Goal: Task Accomplishment & Management: Manage account settings

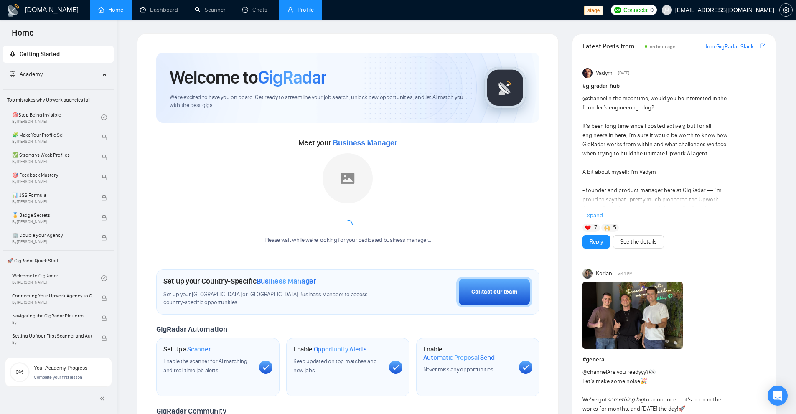
click at [291, 13] on link "Profile" at bounding box center [301, 9] width 26 height 7
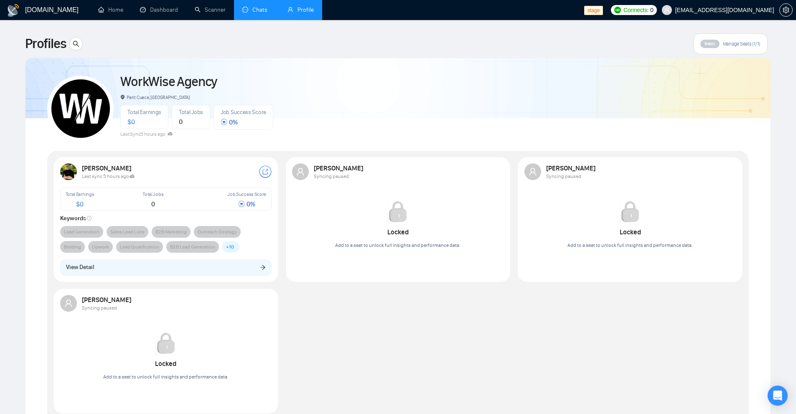
click at [260, 10] on link "Chats" at bounding box center [256, 9] width 28 height 7
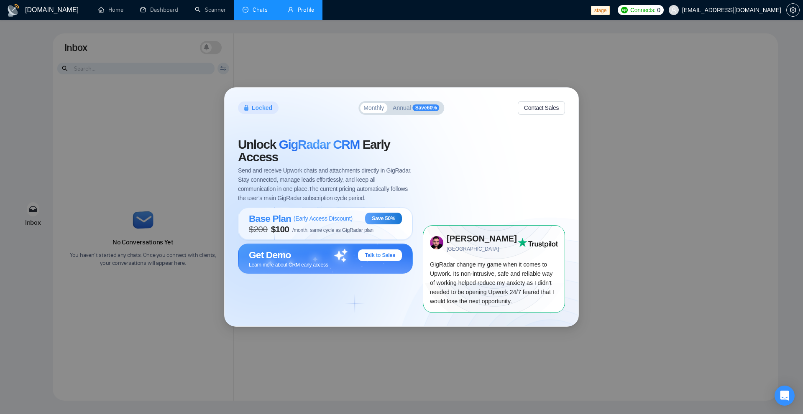
click at [402, 112] on button "Annual Save 60 %" at bounding box center [416, 108] width 54 height 10
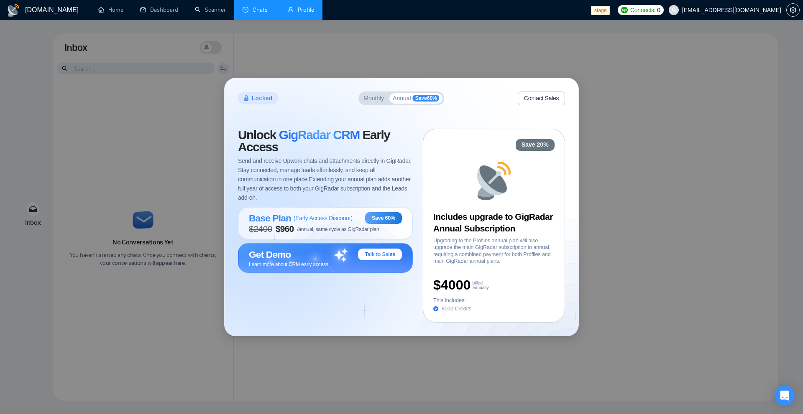
click at [375, 104] on div "Monthly Annual Save 60 %" at bounding box center [401, 99] width 86 height 14
click at [204, 82] on div "Locked Monthly Annual Save 60 % Contact Sales Unlock GigRadar CRM Early Access …" at bounding box center [401, 207] width 803 height 414
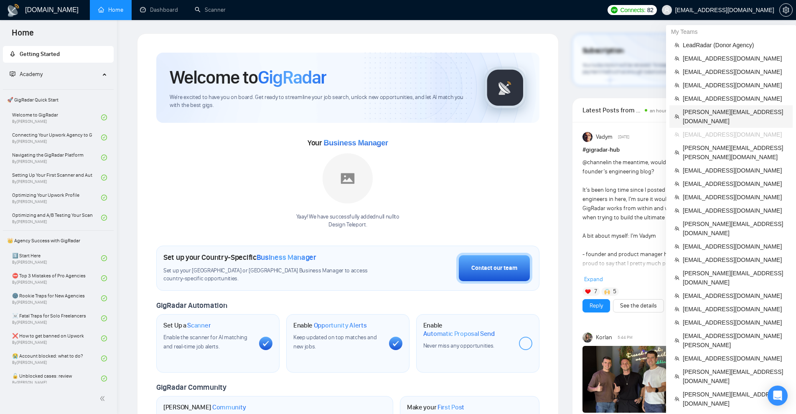
click at [701, 116] on span "[PERSON_NAME][EMAIL_ADDRESS][DOMAIN_NAME]" at bounding box center [735, 116] width 105 height 18
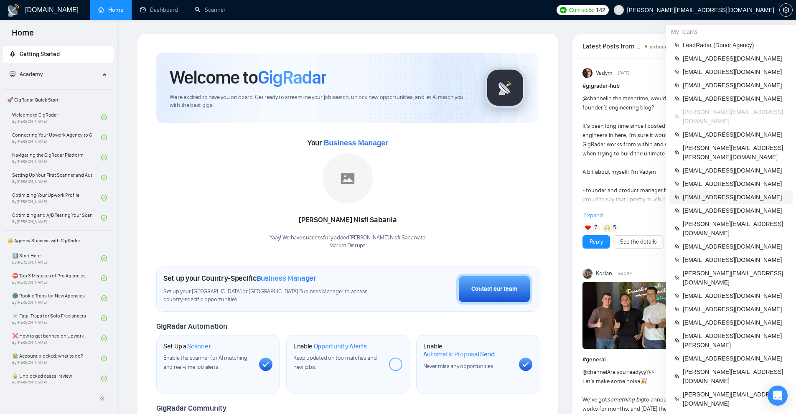
click at [701, 193] on span "[EMAIL_ADDRESS][DOMAIN_NAME]" at bounding box center [735, 197] width 105 height 9
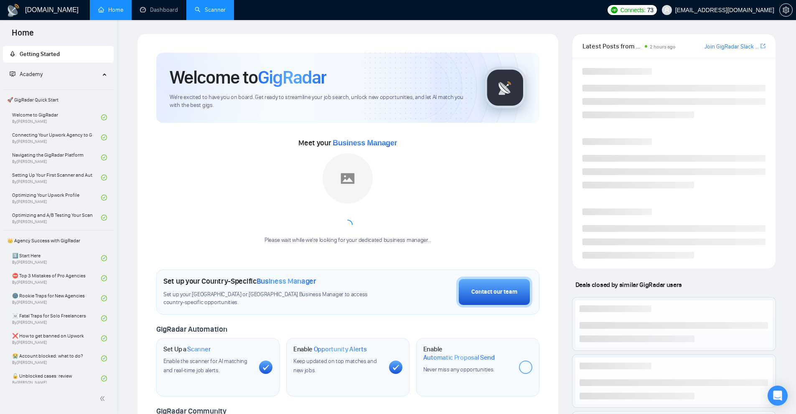
click at [221, 8] on link "Scanner" at bounding box center [210, 9] width 31 height 7
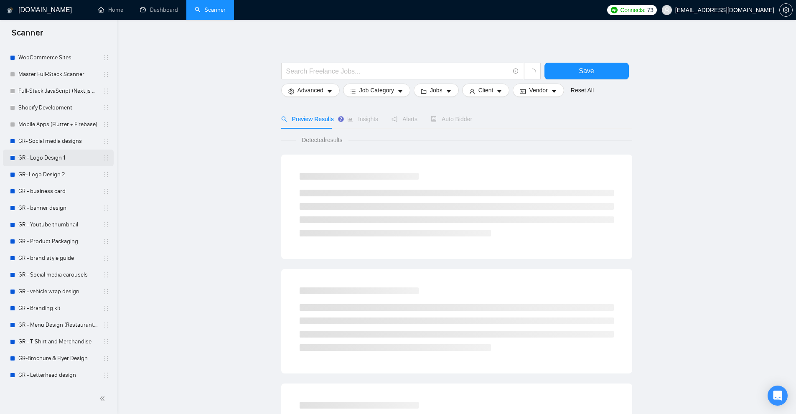
scroll to position [42, 0]
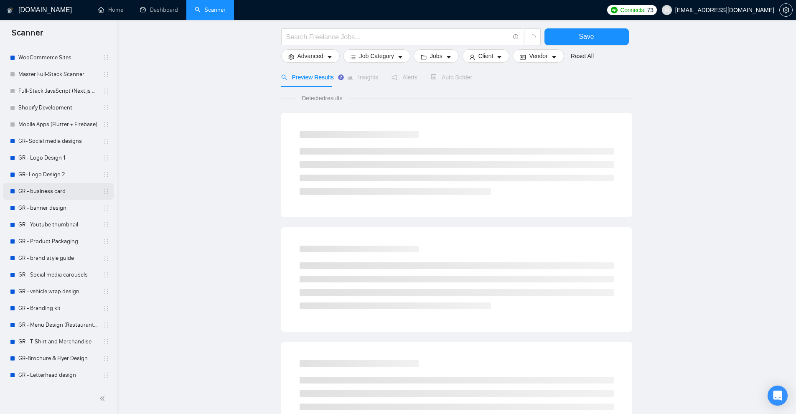
click at [62, 188] on link "GR - business card" at bounding box center [57, 191] width 79 height 17
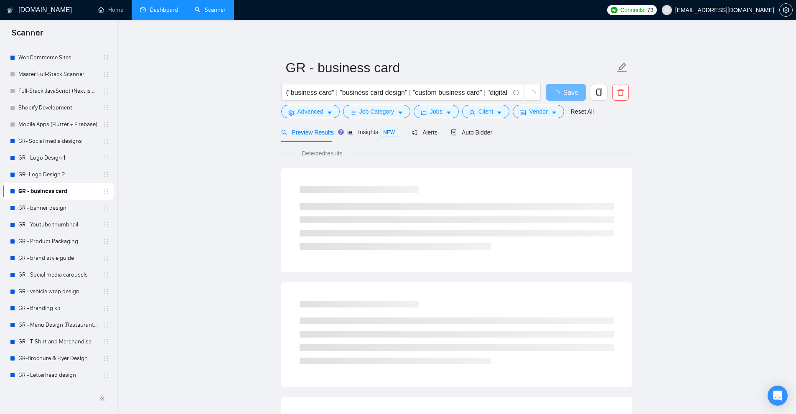
click at [168, 10] on link "Dashboard" at bounding box center [159, 9] width 38 height 7
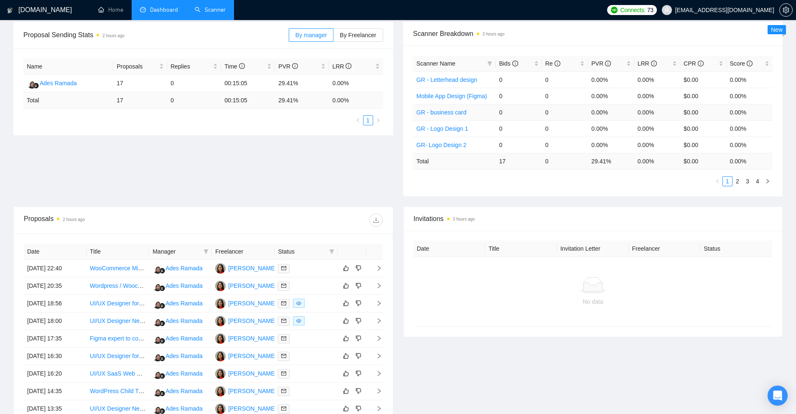
scroll to position [248, 0]
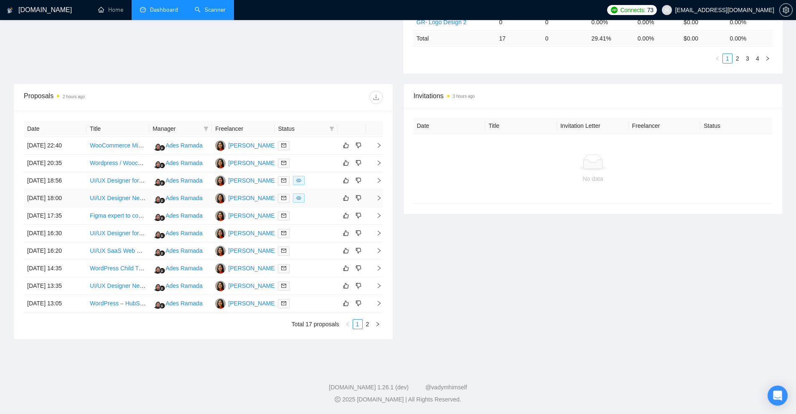
click at [324, 195] on div at bounding box center [306, 199] width 56 height 10
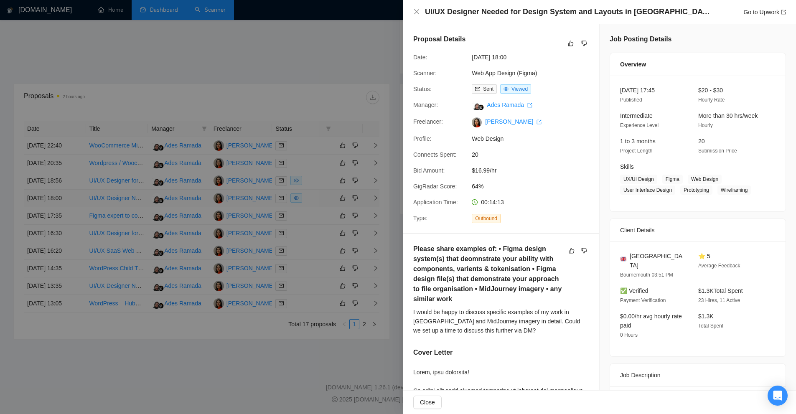
click at [324, 195] on div at bounding box center [398, 207] width 796 height 414
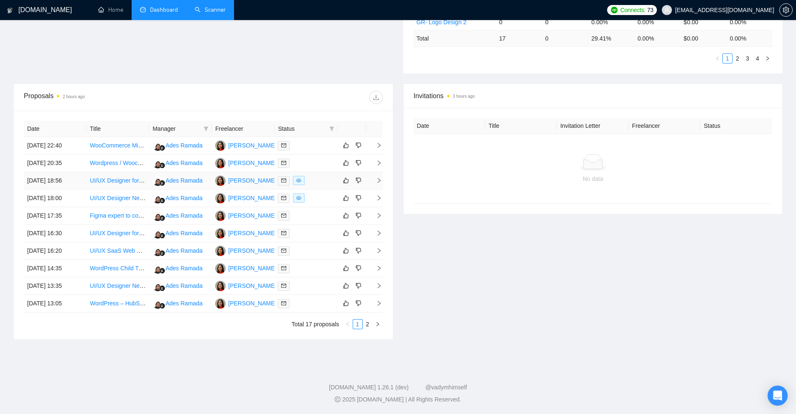
click at [321, 182] on div at bounding box center [306, 181] width 56 height 10
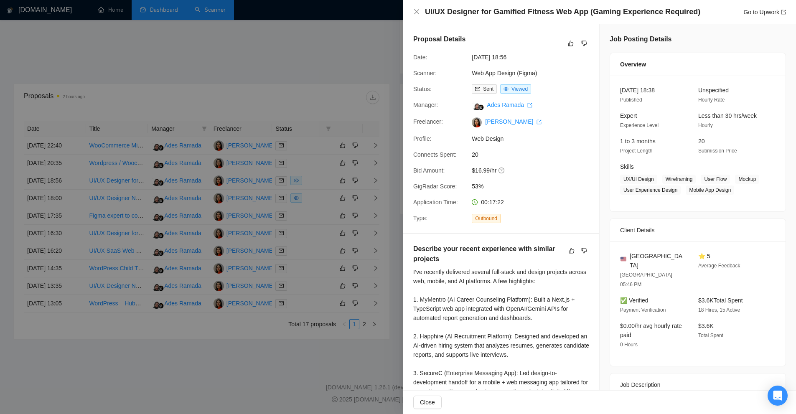
click at [321, 180] on div at bounding box center [398, 207] width 796 height 414
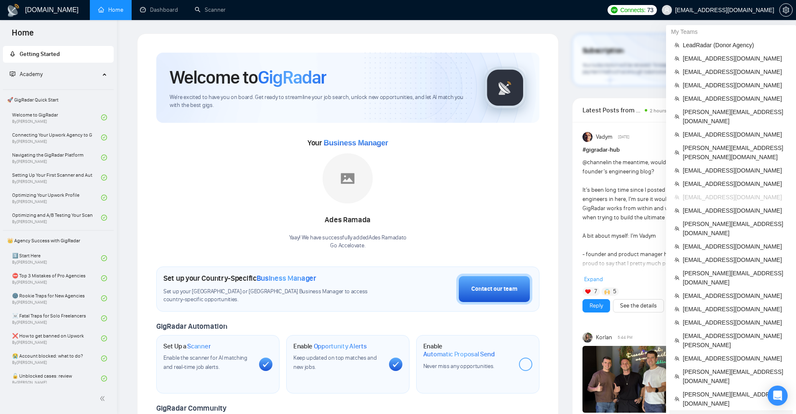
click at [702, 413] on span "[EMAIL_ADDRESS][DOMAIN_NAME]" at bounding box center [735, 417] width 105 height 9
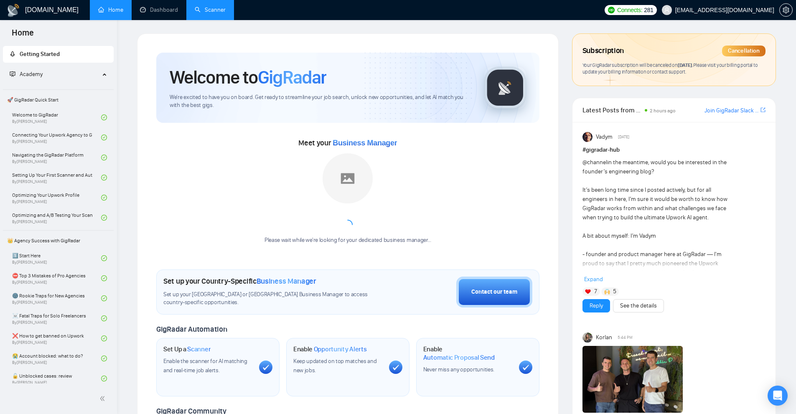
click at [225, 13] on link "Scanner" at bounding box center [210, 9] width 31 height 7
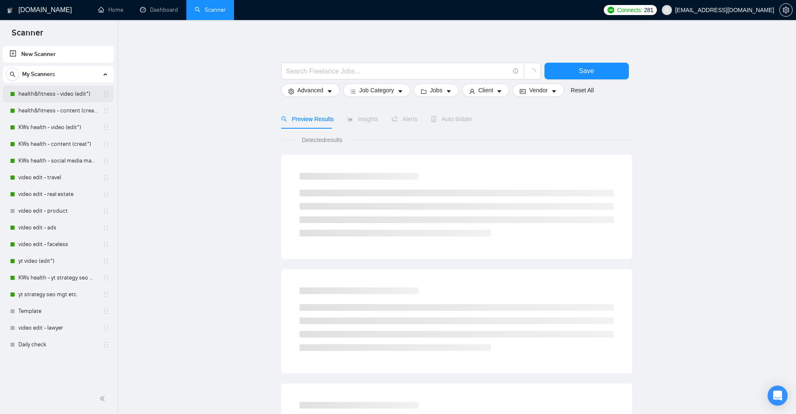
click at [64, 95] on link "health&fitness - video (edit*)" at bounding box center [57, 94] width 79 height 17
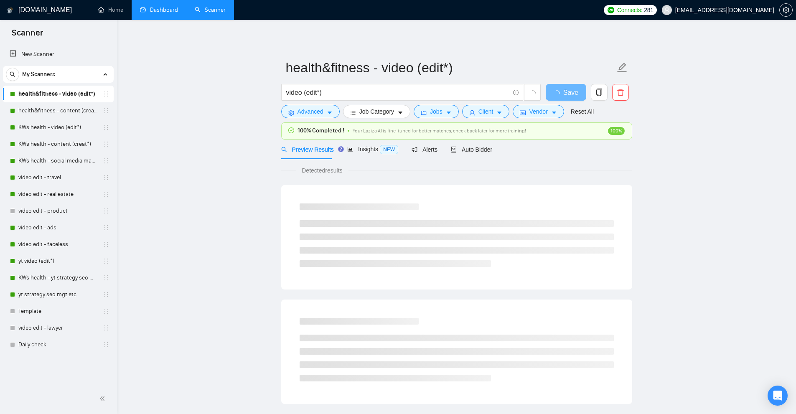
click at [166, 9] on link "Dashboard" at bounding box center [159, 9] width 38 height 7
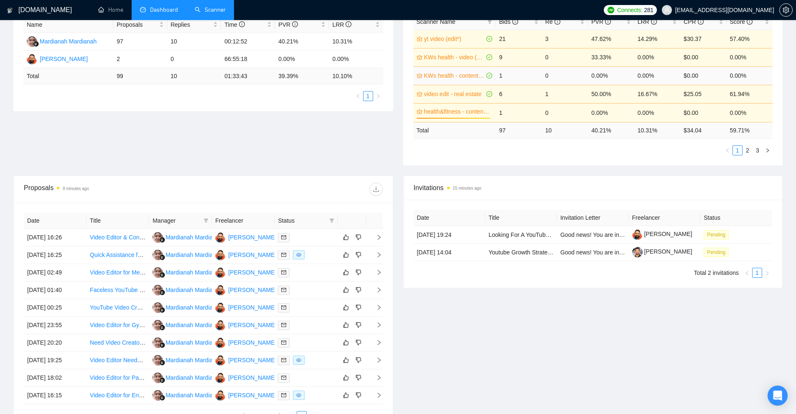
scroll to position [42, 0]
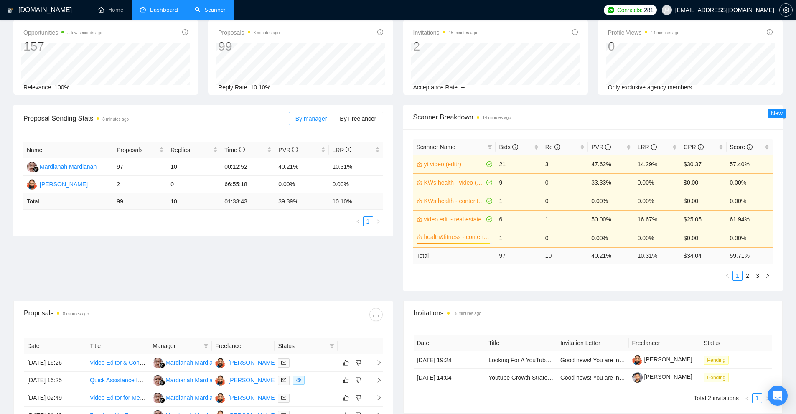
click at [217, 6] on link "Scanner" at bounding box center [210, 9] width 31 height 7
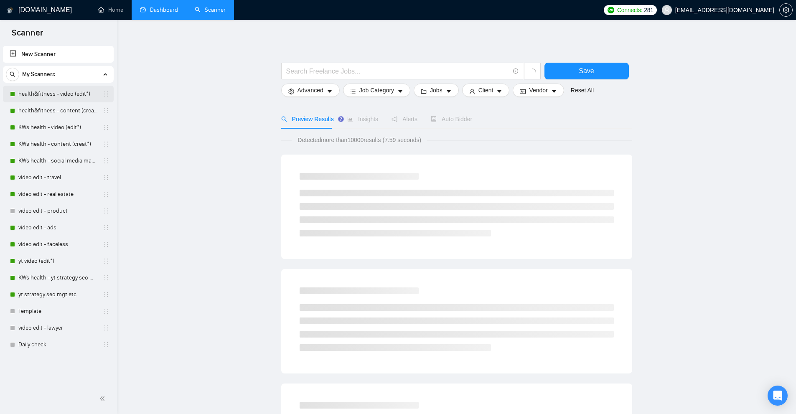
click at [62, 98] on link "health&fitness - video (edit*)" at bounding box center [57, 94] width 79 height 17
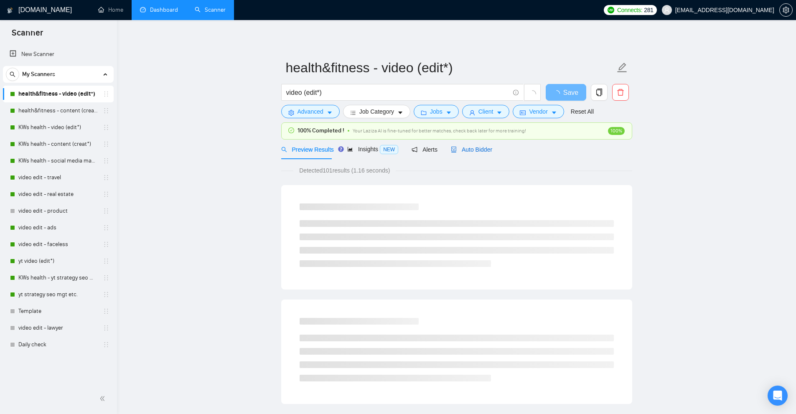
click at [476, 154] on div "Auto Bidder" at bounding box center [471, 149] width 41 height 9
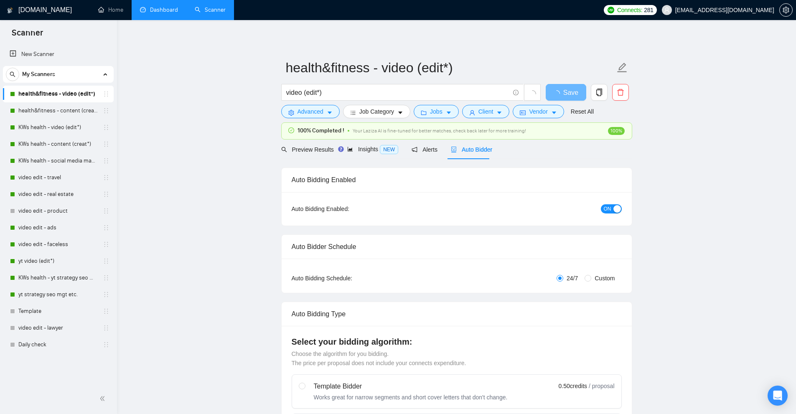
checkbox input "true"
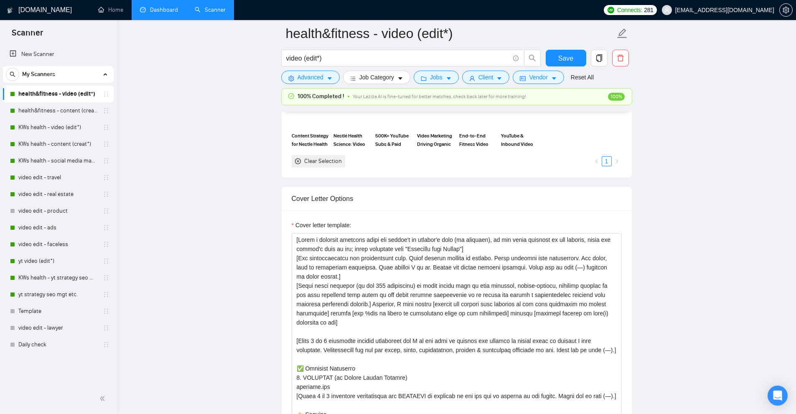
scroll to position [1003, 0]
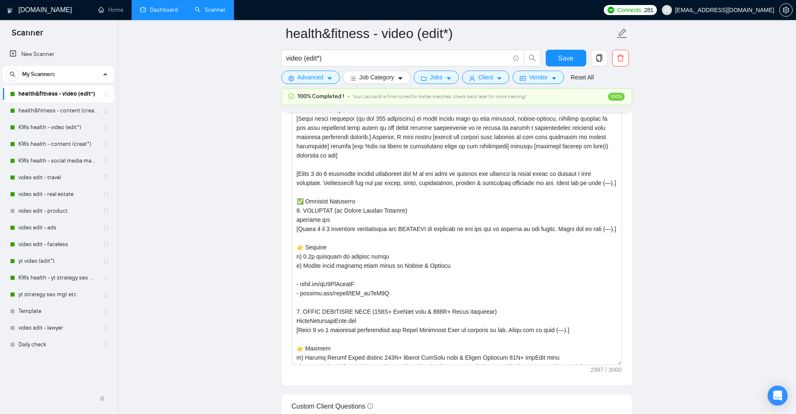
drag, startPoint x: 619, startPoint y: 251, endPoint x: 608, endPoint y: 368, distance: 117.2
click at [608, 365] on textarea "Cover letter template:" at bounding box center [457, 215] width 330 height 299
click at [153, 13] on link "Dashboard" at bounding box center [159, 9] width 38 height 7
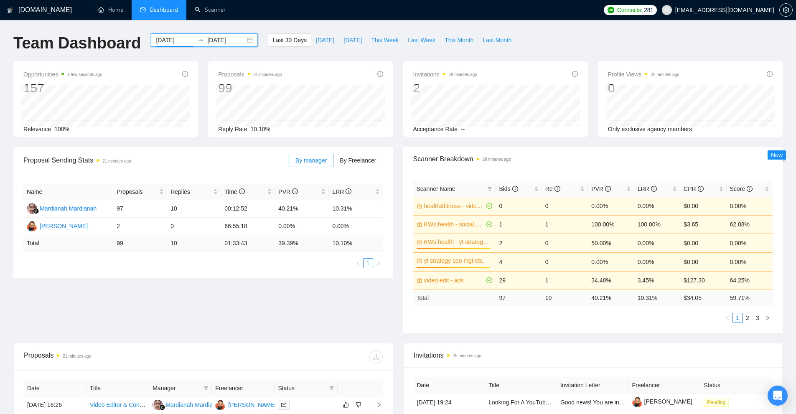
click at [171, 39] on input "[DATE]" at bounding box center [175, 40] width 38 height 9
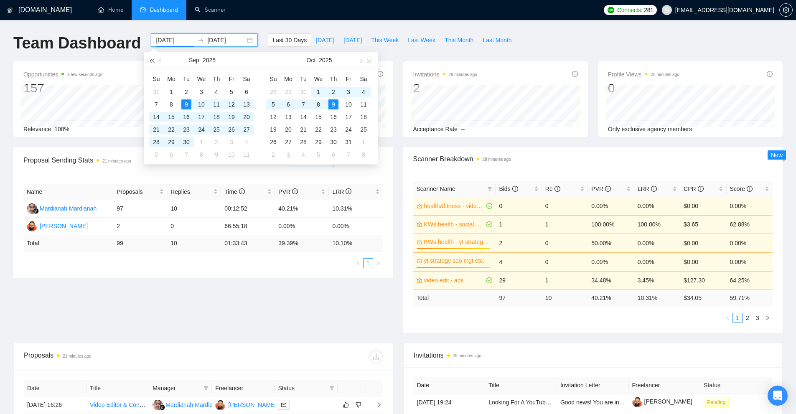
click at [149, 62] on button "button" at bounding box center [151, 60] width 9 height 17
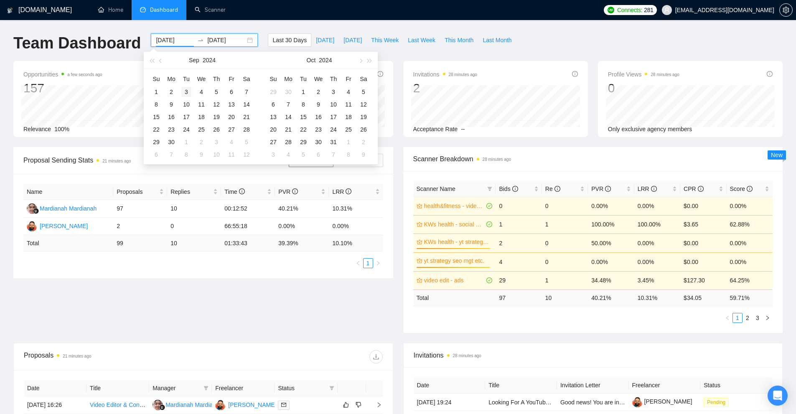
type input "2024-09-03"
click at [181, 92] on td "3" at bounding box center [186, 92] width 15 height 13
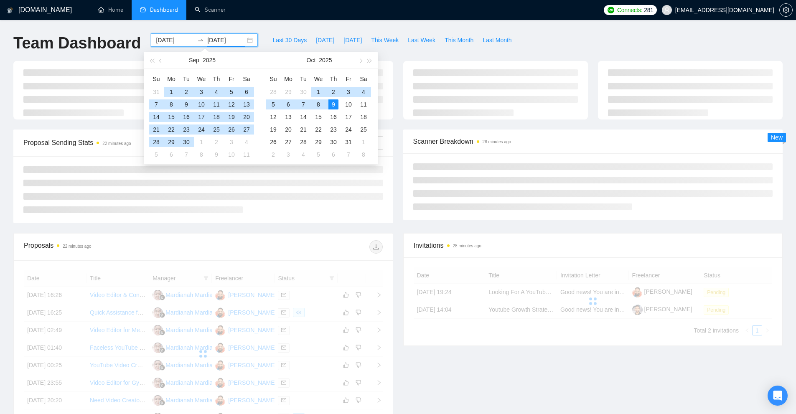
type input "[DATE]"
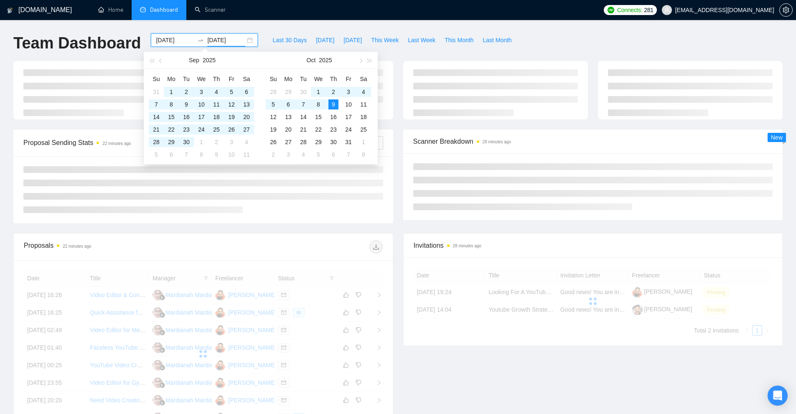
click at [529, 31] on div "GigRadar.io Home Dashboard Scanner Connects: 281 Abu.Turab@insol360.com Team Da…" at bounding box center [398, 282] width 796 height 564
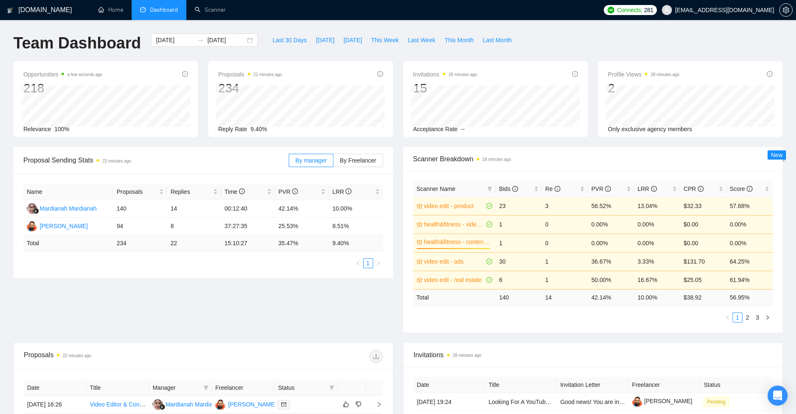
scroll to position [209, 0]
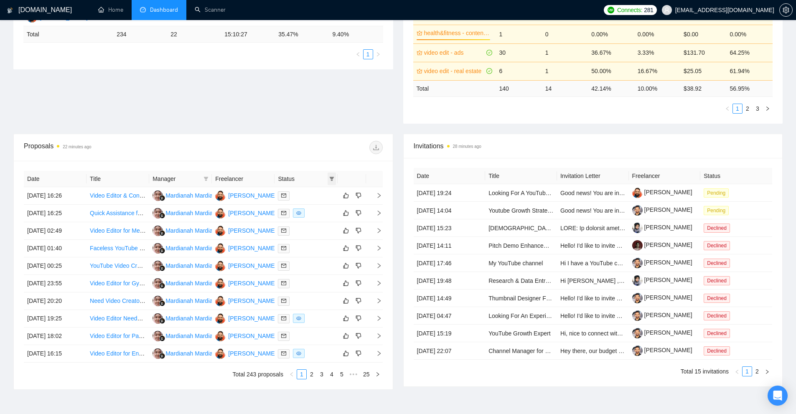
click at [330, 180] on icon "filter" at bounding box center [331, 178] width 5 height 5
click at [318, 196] on span "Chat" at bounding box center [311, 194] width 40 height 9
click at [315, 199] on span "Chat" at bounding box center [311, 194] width 40 height 9
click at [316, 194] on span "Chat" at bounding box center [311, 194] width 40 height 9
checkbox input "true"
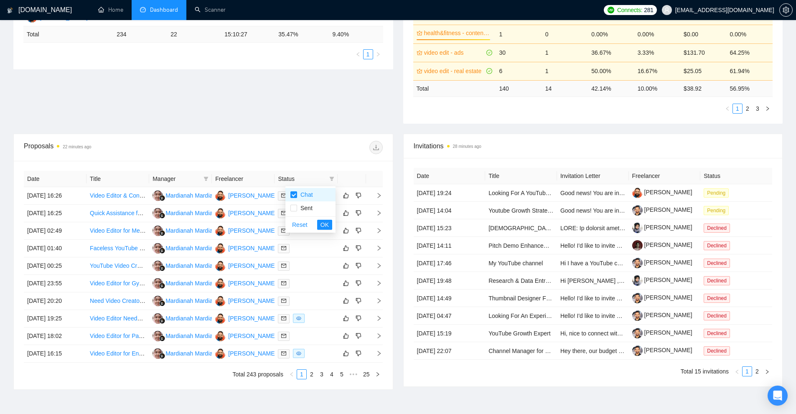
click at [323, 219] on div "Reset OK" at bounding box center [310, 225] width 50 height 16
click at [324, 223] on span "OK" at bounding box center [325, 224] width 8 height 9
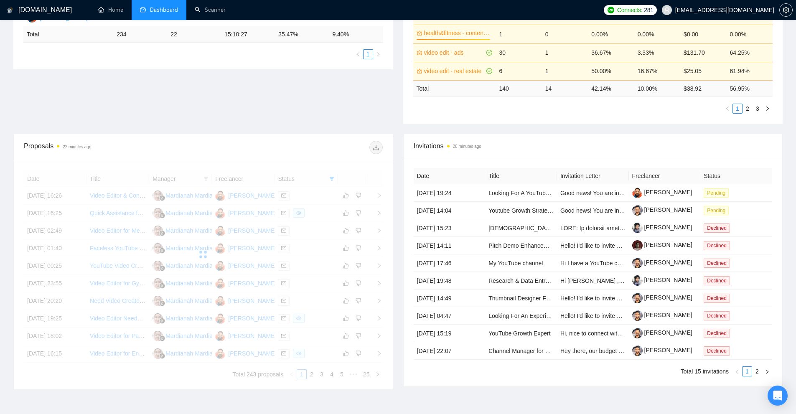
click at [332, 137] on div "Proposals 22 minutes ago" at bounding box center [203, 147] width 359 height 27
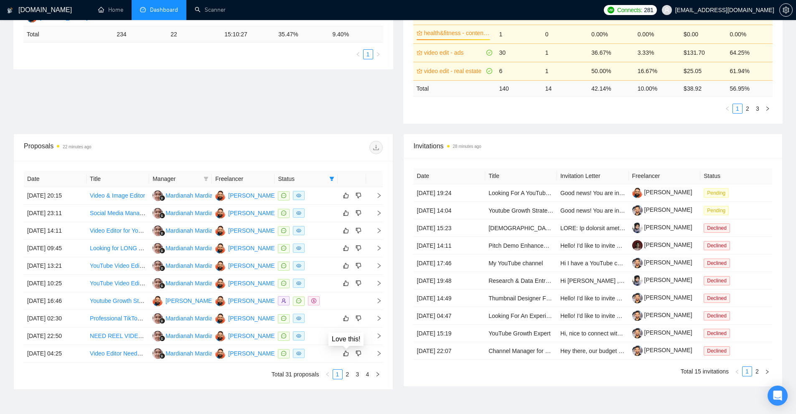
click at [346, 368] on div "Date Title Manager Freelancer Status 02 Oct, 2025 20:15 Video & Image Editor Ma…" at bounding box center [203, 275] width 359 height 209
click at [349, 377] on link "2" at bounding box center [347, 374] width 9 height 9
click at [358, 375] on link "3" at bounding box center [357, 374] width 9 height 9
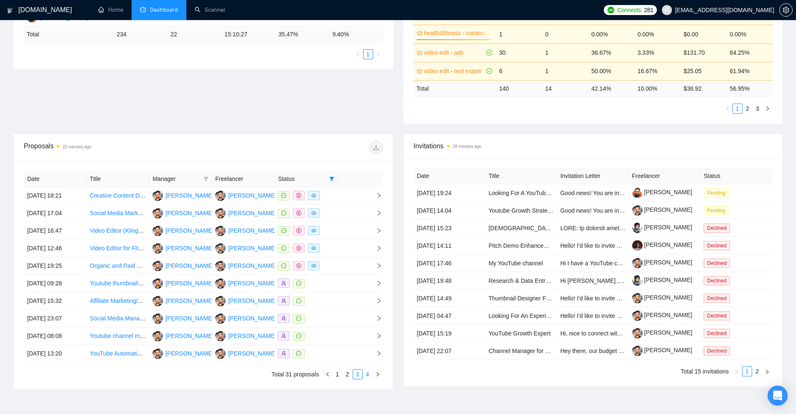
click at [367, 378] on link "4" at bounding box center [367, 374] width 9 height 9
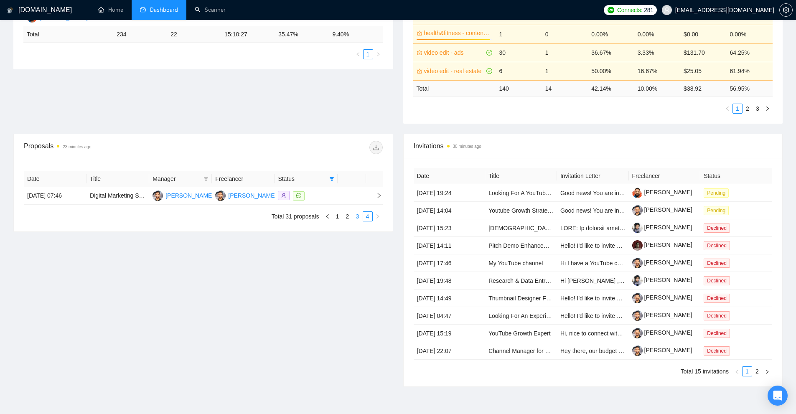
click at [359, 218] on link "3" at bounding box center [357, 216] width 9 height 9
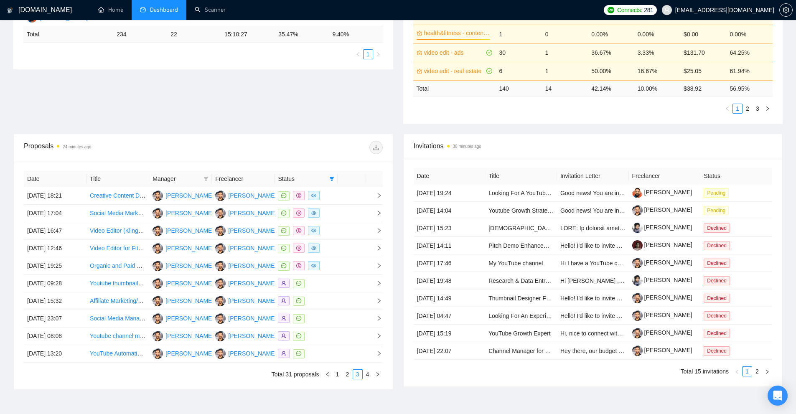
scroll to position [256, 0]
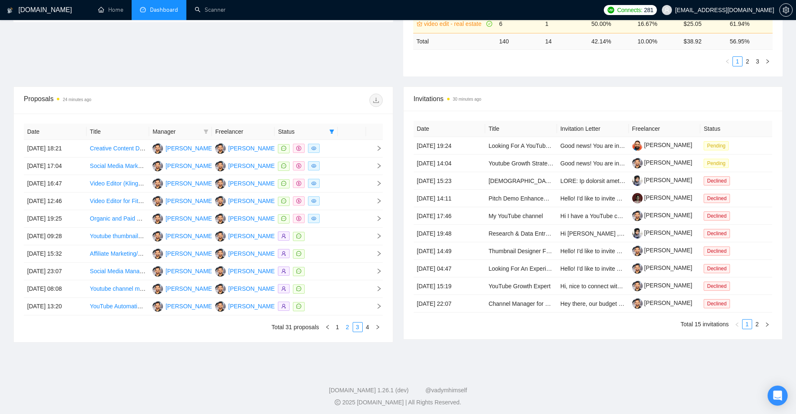
click at [351, 327] on link "2" at bounding box center [347, 327] width 9 height 9
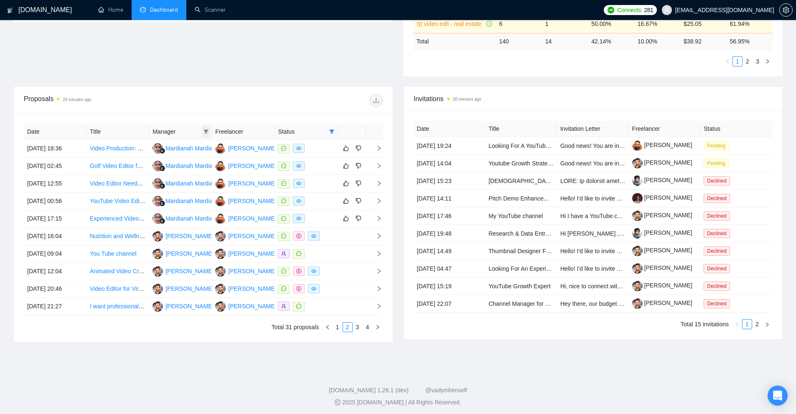
click at [207, 133] on icon "filter" at bounding box center [206, 132] width 5 height 4
click at [181, 150] on span "Mardianah Mardianah" at bounding box center [176, 147] width 57 height 7
checkbox input "true"
click at [196, 178] on span "OK" at bounding box center [199, 177] width 8 height 9
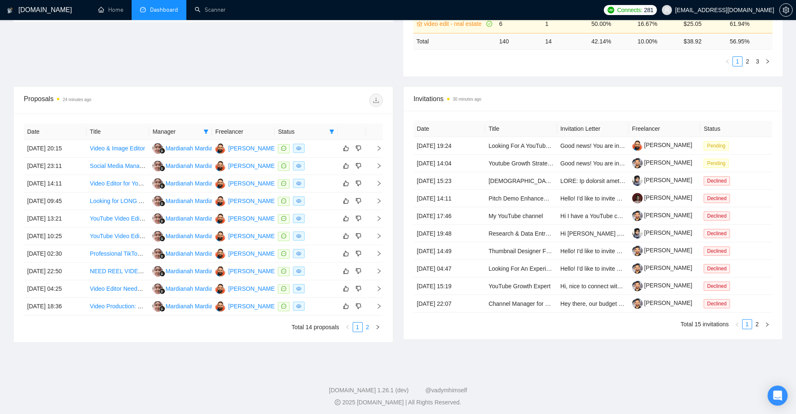
click at [367, 329] on link "2" at bounding box center [367, 327] width 9 height 9
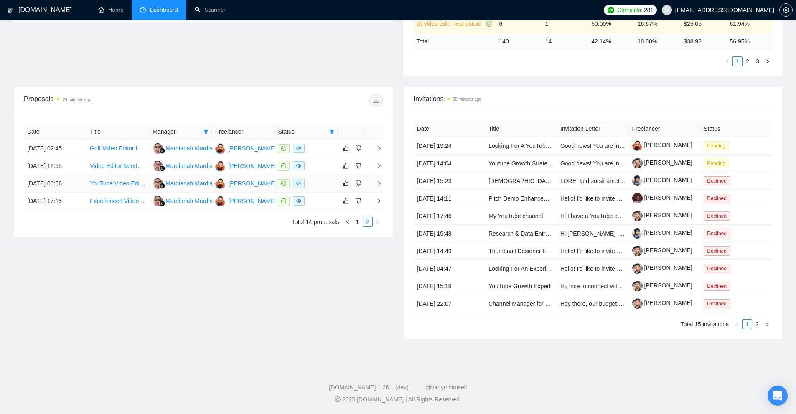
click at [33, 183] on td "[DATE] 00:56" at bounding box center [55, 184] width 63 height 18
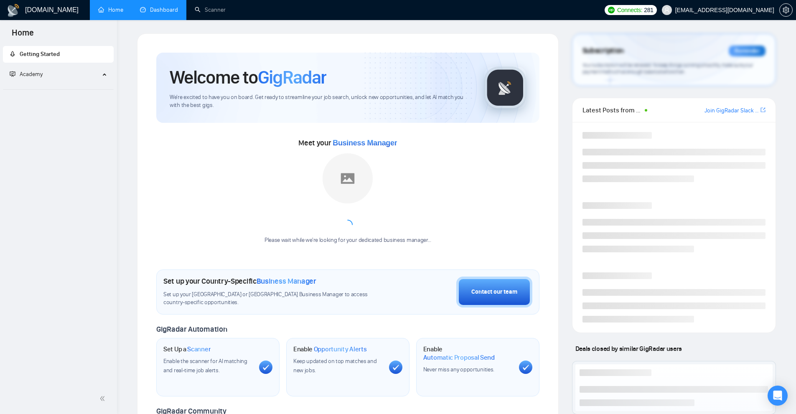
click at [140, 13] on link "Dashboard" at bounding box center [159, 9] width 38 height 7
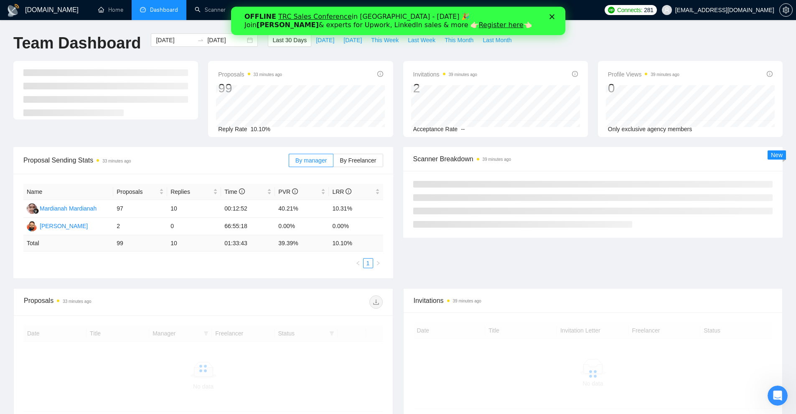
click at [551, 14] on icon "Close" at bounding box center [551, 16] width 5 height 5
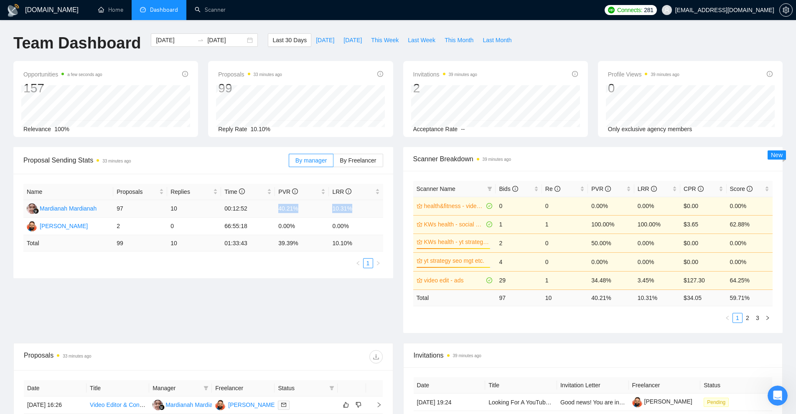
drag, startPoint x: 360, startPoint y: 204, endPoint x: 268, endPoint y: 213, distance: 92.0
click at [268, 213] on tr "Mardianah Mardianah 97 10 00:12:52 40.21% 10.31%" at bounding box center [203, 209] width 360 height 18
click at [351, 209] on td "10.31%" at bounding box center [356, 209] width 54 height 18
click at [224, 10] on link "Scanner" at bounding box center [210, 9] width 31 height 7
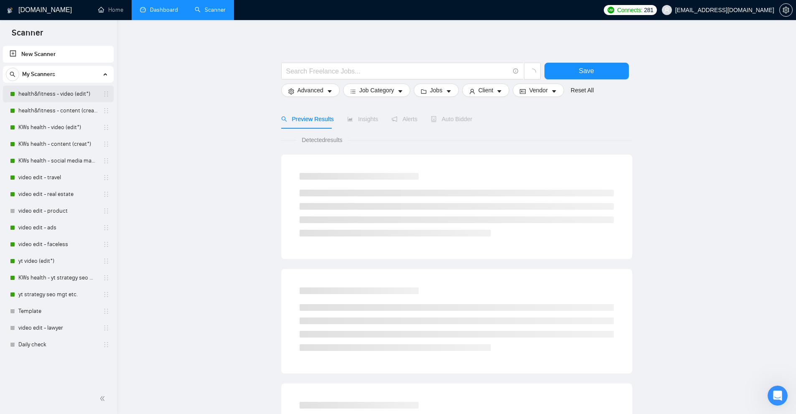
click at [60, 94] on link "health&fitness - video (edit*)" at bounding box center [57, 94] width 79 height 17
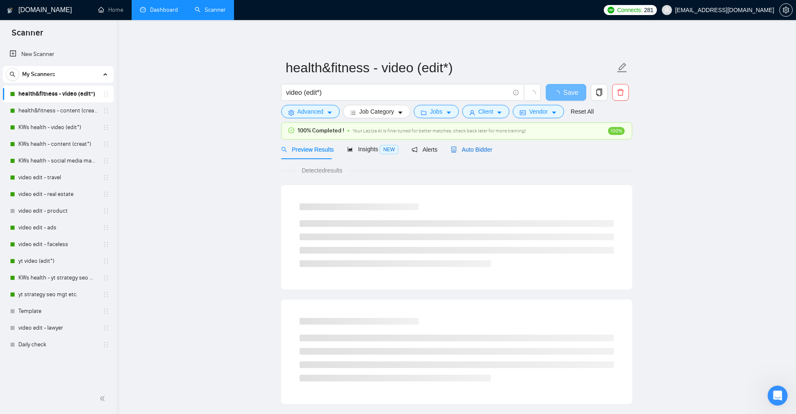
drag, startPoint x: 462, startPoint y: 153, endPoint x: 551, endPoint y: 127, distance: 92.2
click at [462, 153] on span "Auto Bidder" at bounding box center [471, 149] width 41 height 7
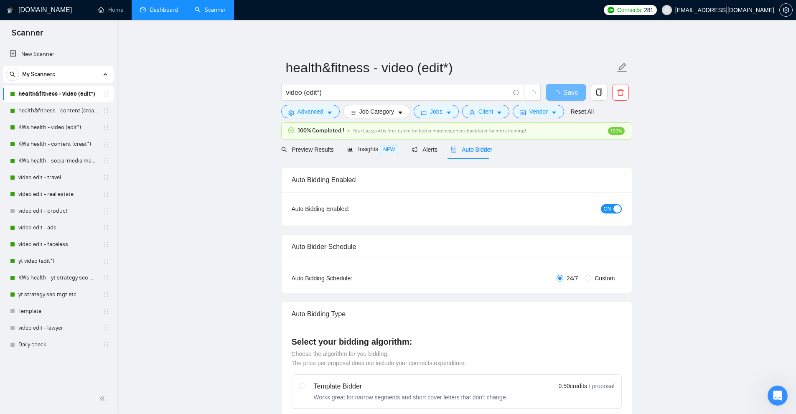
checkbox input "true"
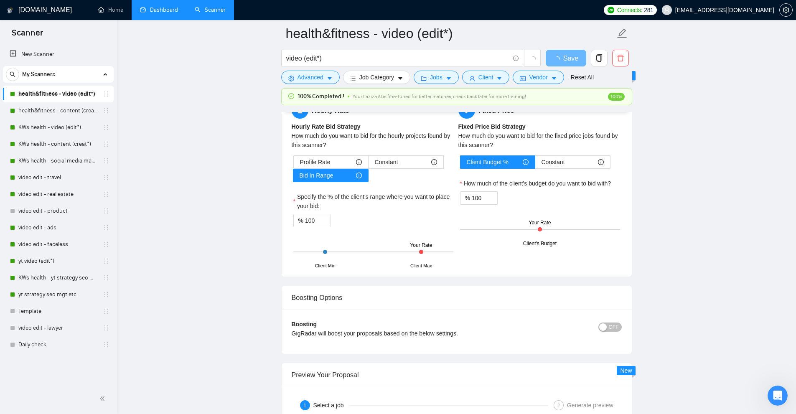
scroll to position [2075, 0]
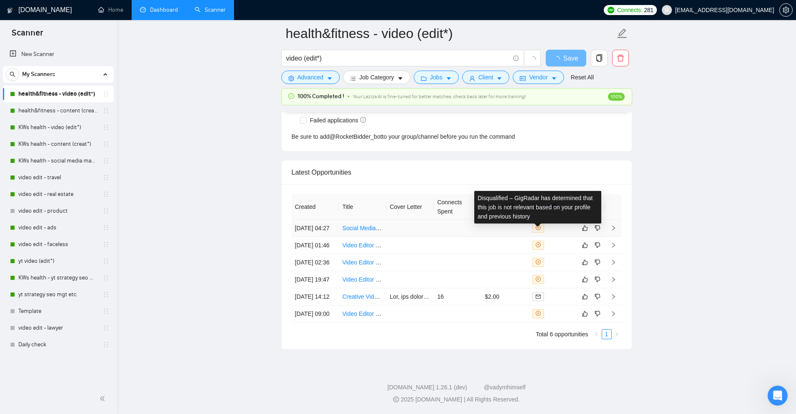
click at [513, 220] on td at bounding box center [506, 228] width 48 height 17
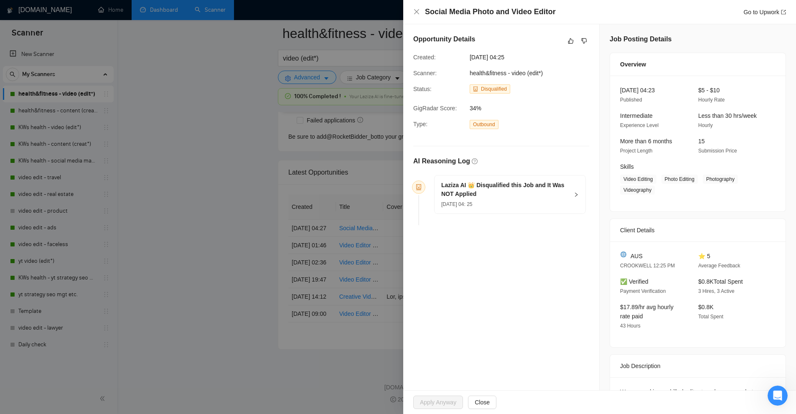
click at [515, 197] on h5 "Laziza AI 👑 Disqualified this Job and It Was NOT Applied" at bounding box center [504, 190] width 127 height 18
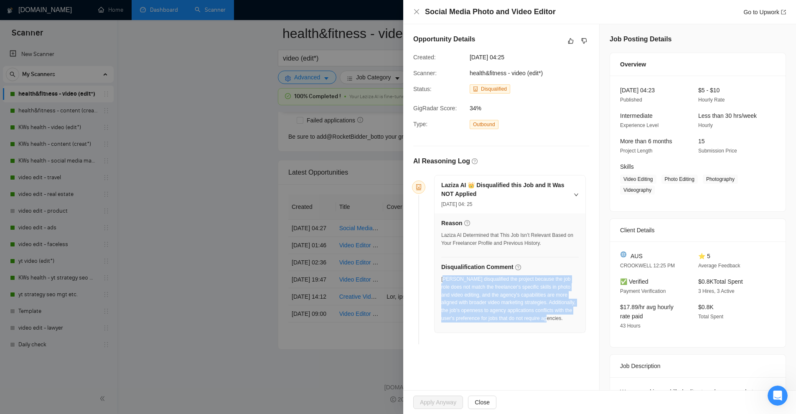
drag, startPoint x: 443, startPoint y: 280, endPoint x: 555, endPoint y: 319, distance: 118.4
click at [555, 319] on div "Laziza disqualified the project because the job role does not match the freelan…" at bounding box center [510, 298] width 138 height 47
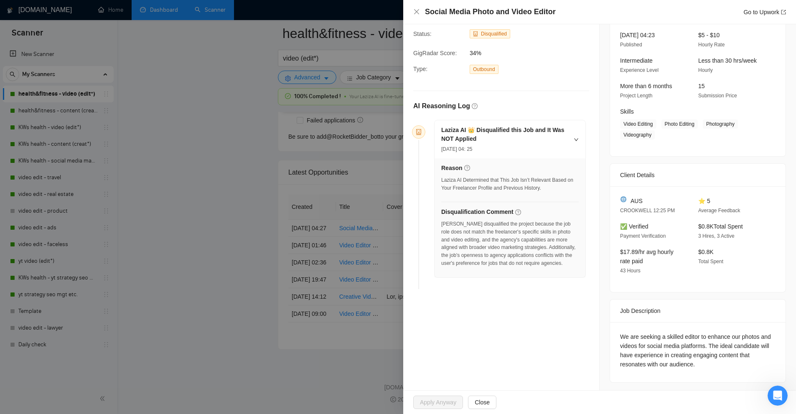
click at [556, 314] on div "Opportunity Details Created: 08 Oct, 2025 04:25 Scanner: health&fitness - video…" at bounding box center [501, 181] width 196 height 424
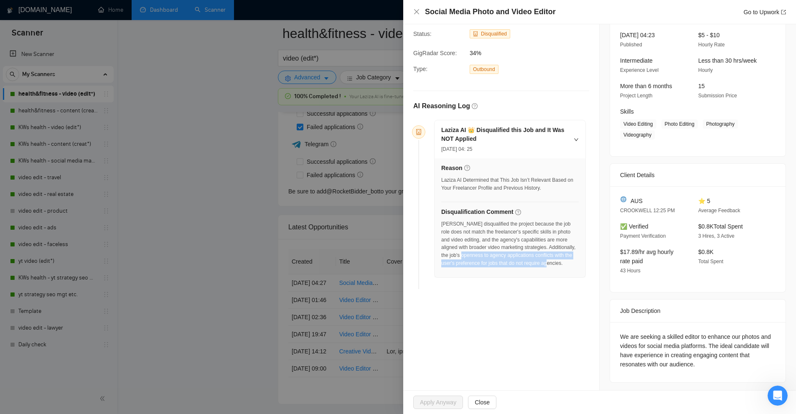
drag, startPoint x: 509, startPoint y: 253, endPoint x: 553, endPoint y: 263, distance: 44.5
click at [553, 263] on div "Laziza disqualified the project because the job role does not match the freelan…" at bounding box center [510, 243] width 138 height 47
drag, startPoint x: 553, startPoint y: 263, endPoint x: 524, endPoint y: 246, distance: 33.3
click at [524, 246] on div "Laziza disqualified the project because the job role does not match the freelan…" at bounding box center [510, 243] width 138 height 47
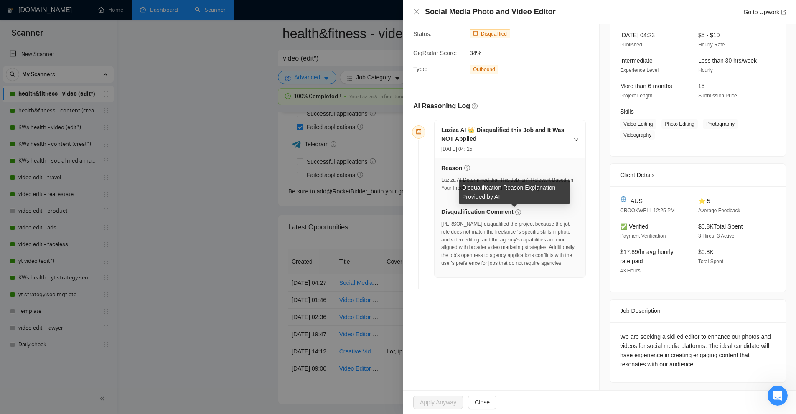
click at [472, 187] on div "Disqualification Reason Explanation Provided by AI" at bounding box center [514, 192] width 111 height 23
drag, startPoint x: 472, startPoint y: 187, endPoint x: 538, endPoint y: 194, distance: 65.9
click at [538, 194] on div "Disqualification Reason Explanation Provided by AI" at bounding box center [514, 192] width 111 height 23
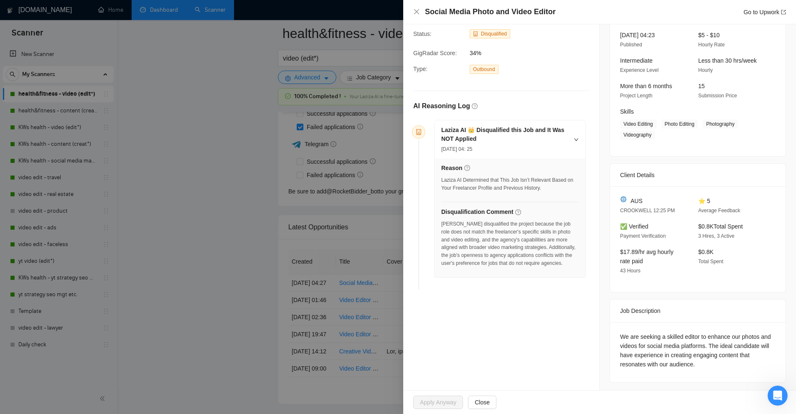
click at [541, 265] on div "Laziza disqualified the project because the job role does not match the freelan…" at bounding box center [510, 243] width 138 height 47
drag, startPoint x: 541, startPoint y: 265, endPoint x: 531, endPoint y: 248, distance: 19.4
click at [531, 248] on div "Laziza disqualified the project because the job role does not match the freelan…" at bounding box center [510, 243] width 138 height 47
click at [159, 11] on div at bounding box center [398, 207] width 796 height 414
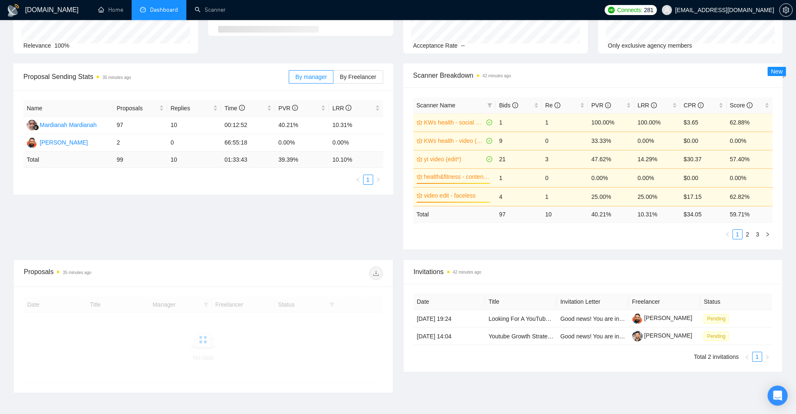
scroll to position [125, 0]
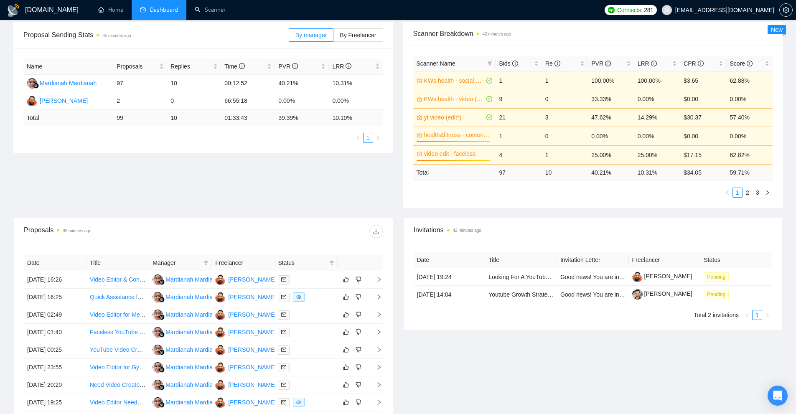
click at [332, 171] on div "Proposal Sending Stats 35 minutes ago By manager By Freelancer Name Proposals R…" at bounding box center [398, 120] width 780 height 196
click at [332, 263] on icon "filter" at bounding box center [331, 263] width 5 height 4
click at [310, 281] on span "Chat" at bounding box center [305, 278] width 16 height 7
checkbox input "true"
click at [323, 308] on span "OK" at bounding box center [325, 308] width 8 height 9
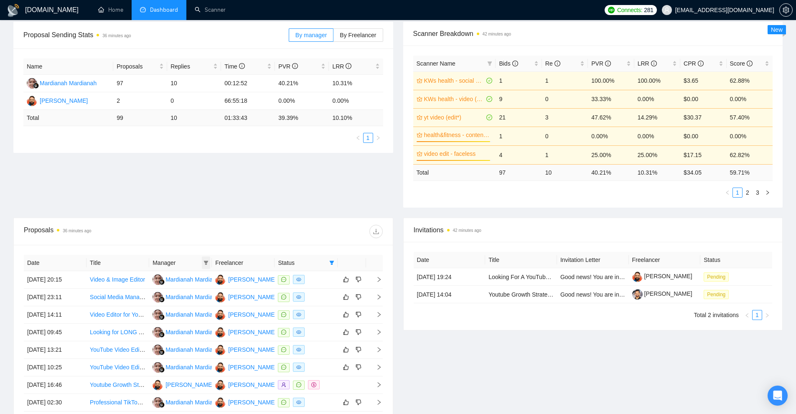
click at [205, 264] on icon "filter" at bounding box center [206, 262] width 5 height 5
click at [183, 293] on span "Mardianah Mardianah" at bounding box center [176, 292] width 57 height 7
checkbox input "true"
click at [209, 310] on div "Reset OK" at bounding box center [167, 309] width 85 height 16
click at [198, 308] on span "OK" at bounding box center [199, 308] width 8 height 9
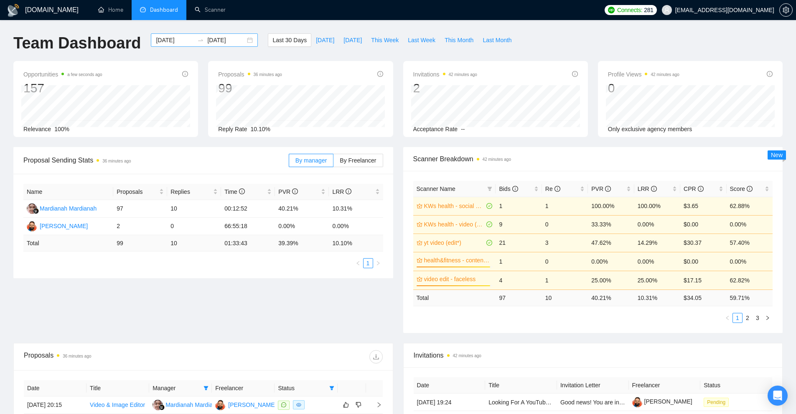
click at [167, 43] on input "[DATE]" at bounding box center [175, 40] width 38 height 9
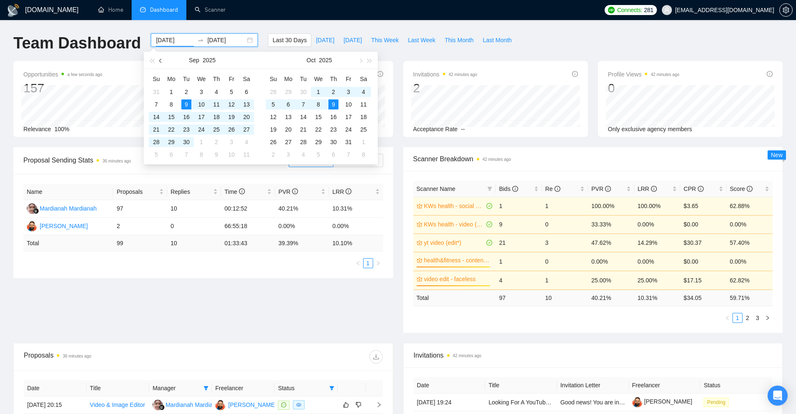
click at [156, 62] on button "button" at bounding box center [160, 60] width 9 height 17
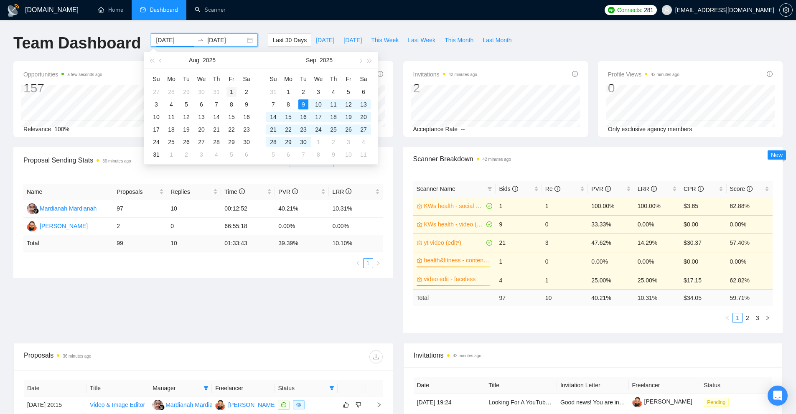
type input "[DATE]"
click at [231, 92] on div "1" at bounding box center [232, 92] width 10 height 10
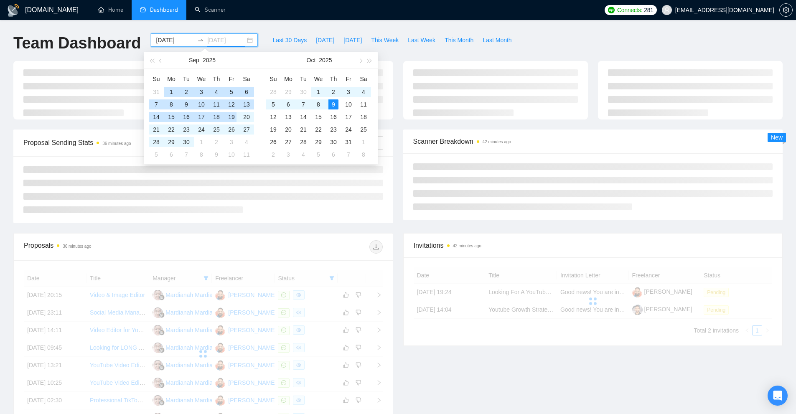
type input "[DATE]"
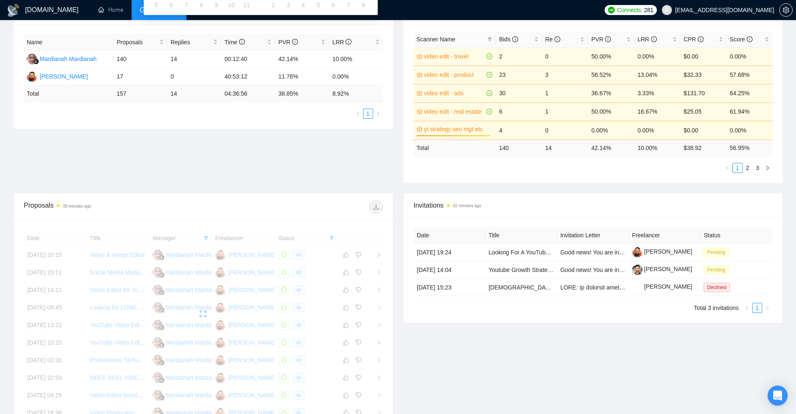
scroll to position [259, 0]
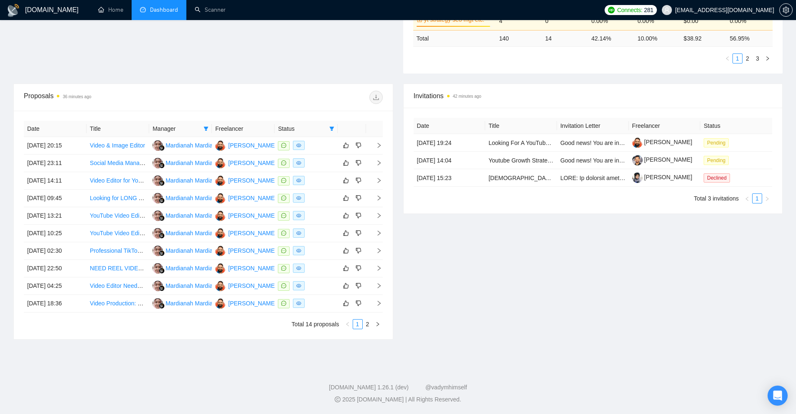
click at [574, 330] on div "Invitations 42 minutes ago Date Title Invitation Letter Freelancer Status [DATE…" at bounding box center [593, 212] width 390 height 256
click at [379, 324] on icon "right" at bounding box center [377, 324] width 5 height 5
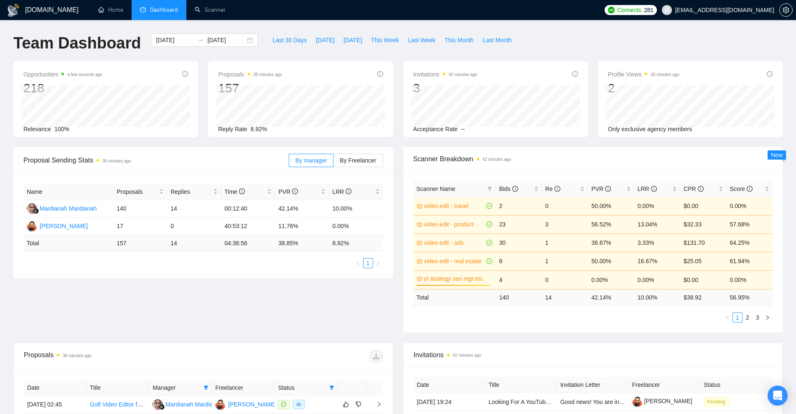
scroll to position [154, 0]
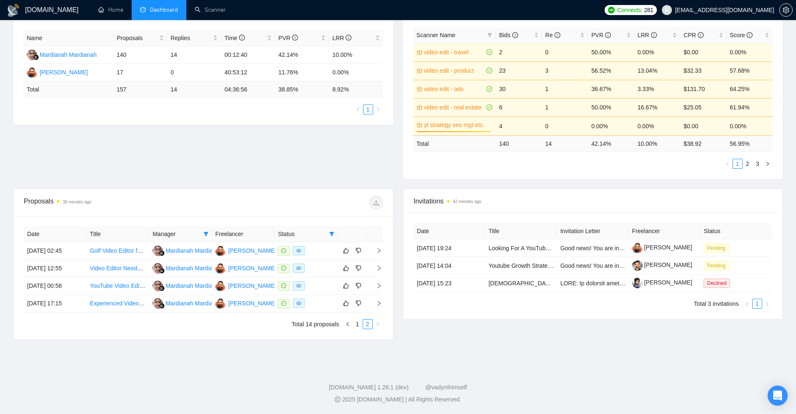
click at [578, 207] on div "Invitations 42 minutes ago" at bounding box center [593, 201] width 359 height 24
click at [352, 322] on button "button" at bounding box center [348, 324] width 10 height 10
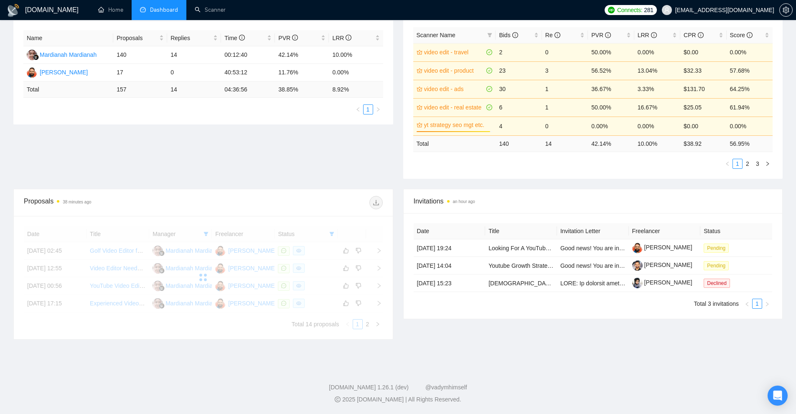
click at [354, 323] on div at bounding box center [203, 277] width 359 height 103
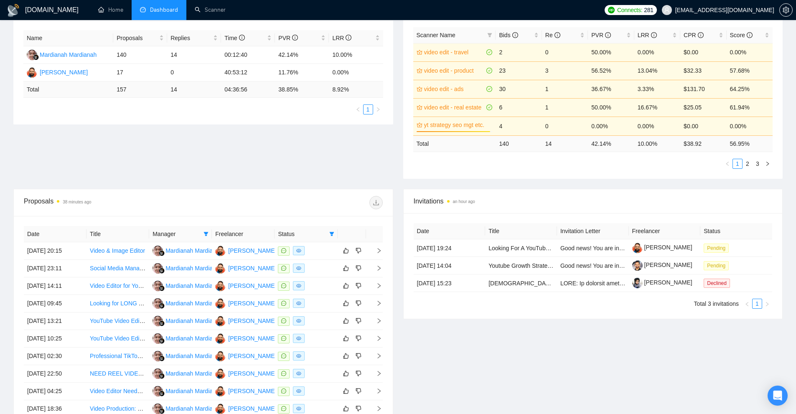
scroll to position [0, 0]
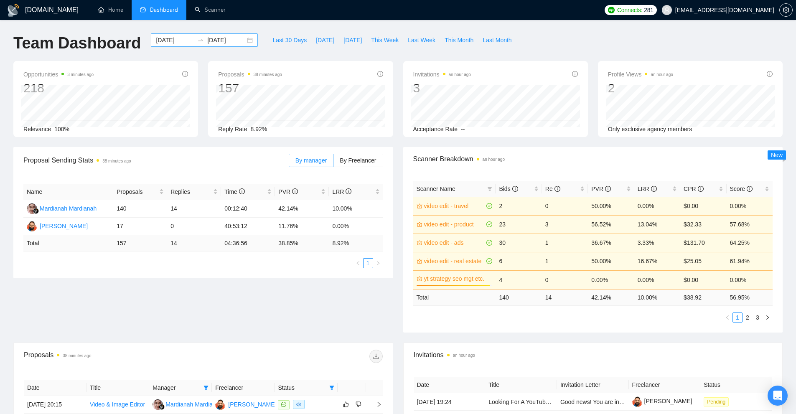
click at [158, 40] on input "[DATE]" at bounding box center [175, 40] width 38 height 9
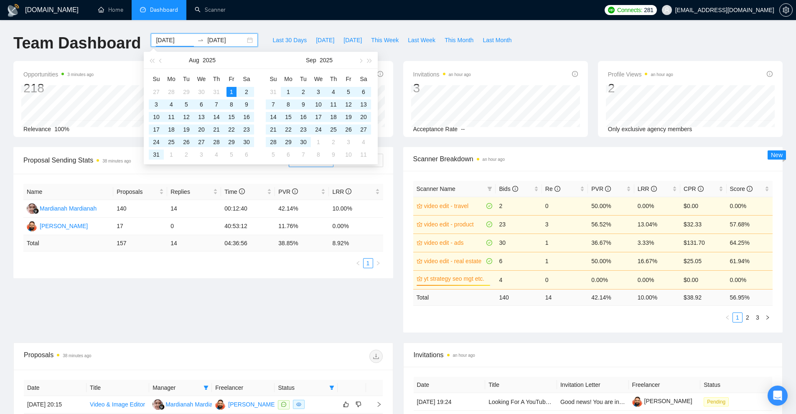
type input "[DATE]"
click at [497, 57] on div "Last 30 Days [DATE] [DATE] This Week Last Week This Month Last Month" at bounding box center [392, 47] width 258 height 28
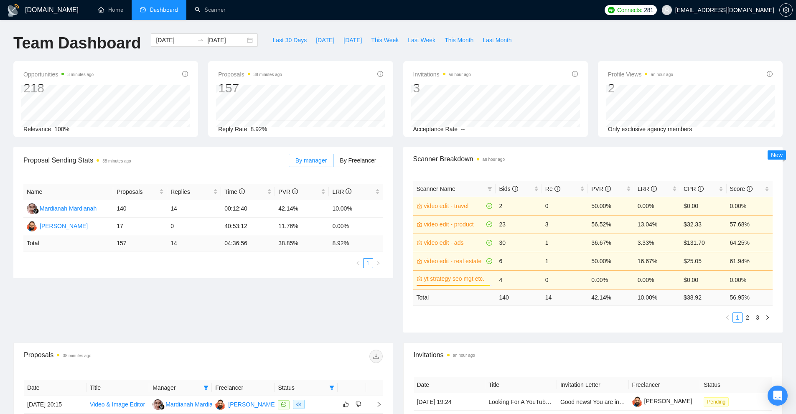
scroll to position [209, 0]
